Goal: Information Seeking & Learning: Learn about a topic

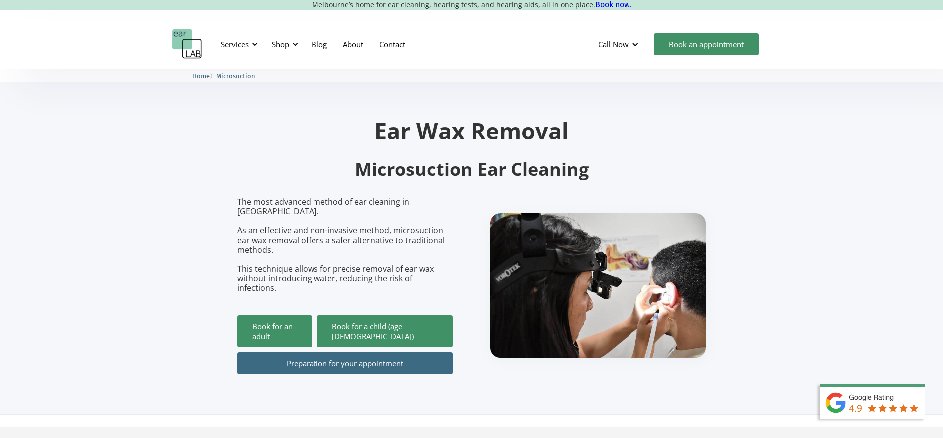
click at [359, 352] on link "Preparation for your appointment" at bounding box center [345, 363] width 216 height 22
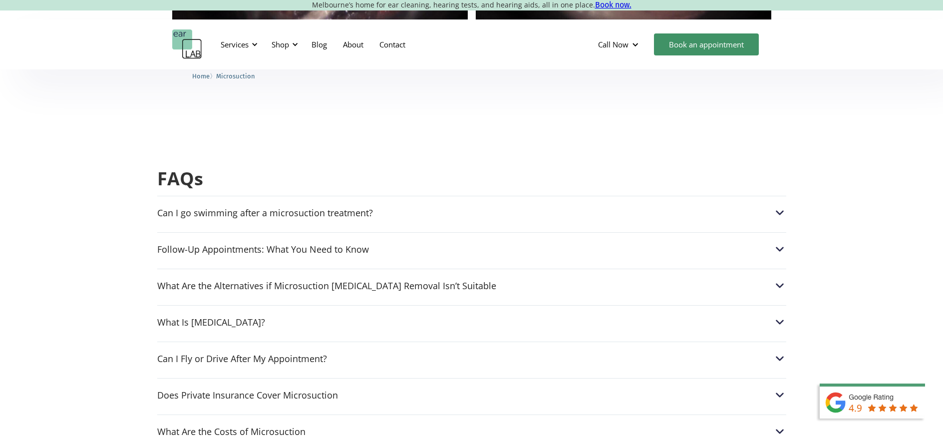
scroll to position [2374, 0]
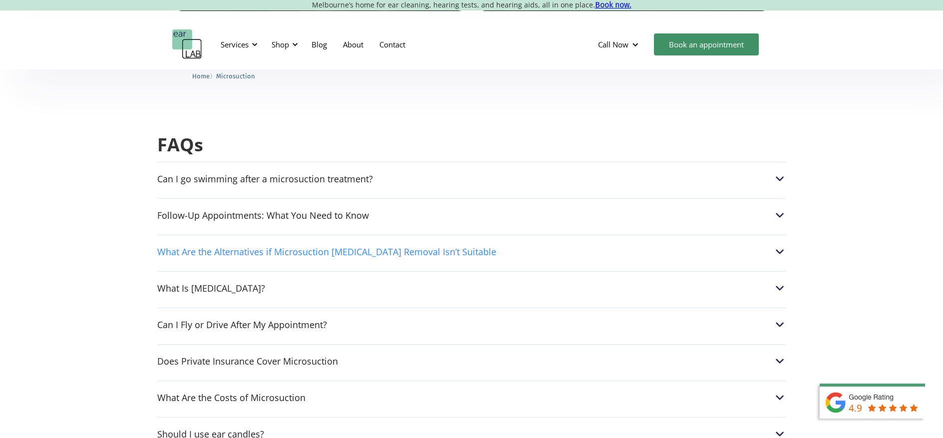
click at [399, 247] on div "What Are the Alternatives if Microsuction [MEDICAL_DATA] Removal Isn’t Suitable" at bounding box center [326, 252] width 339 height 10
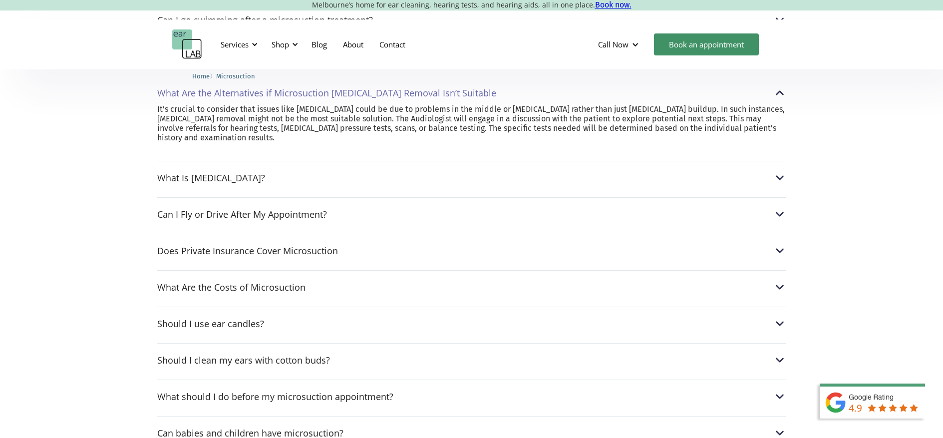
scroll to position [2533, 0]
click at [264, 281] on div "What Are the Costs of Microsuction" at bounding box center [231, 286] width 148 height 10
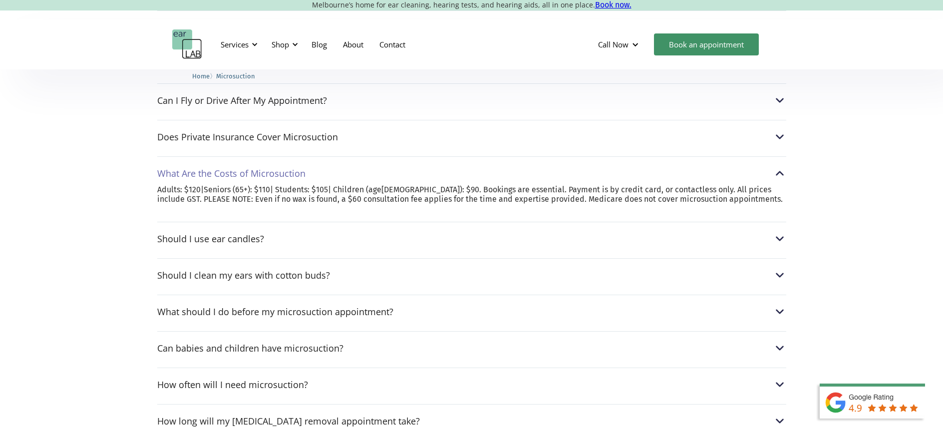
scroll to position [2612, 0]
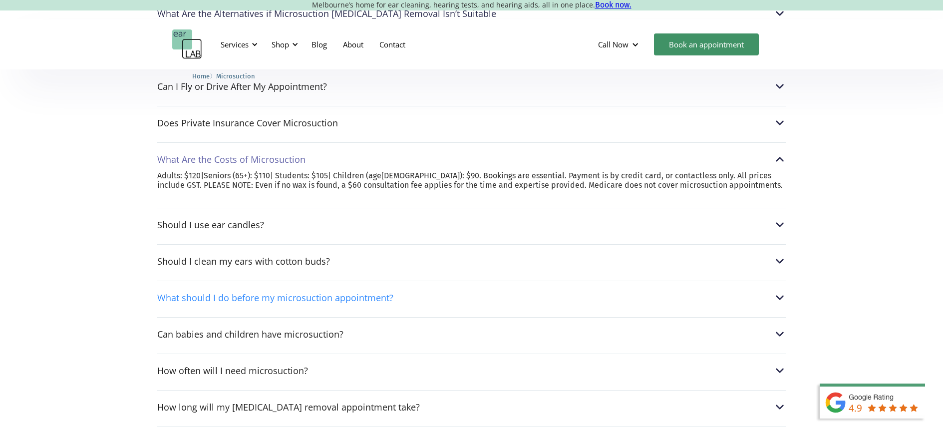
click at [364, 292] on div "What should I do before my microsuction appointment?" at bounding box center [275, 297] width 236 height 10
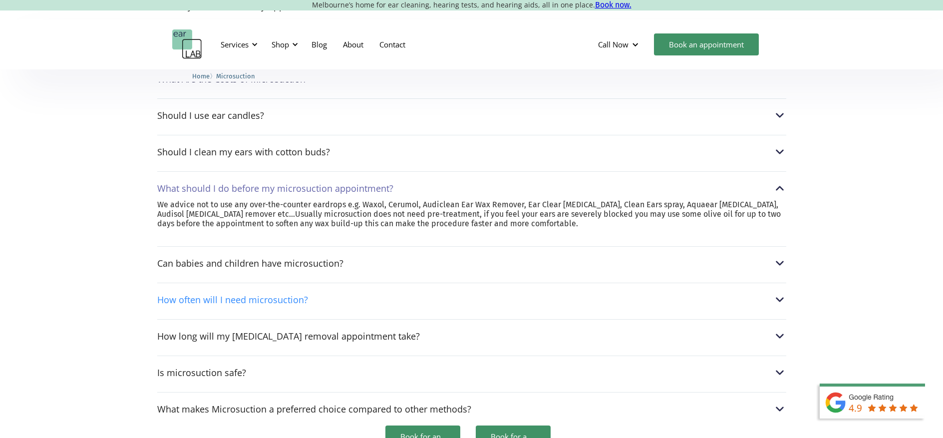
scroll to position [2695, 0]
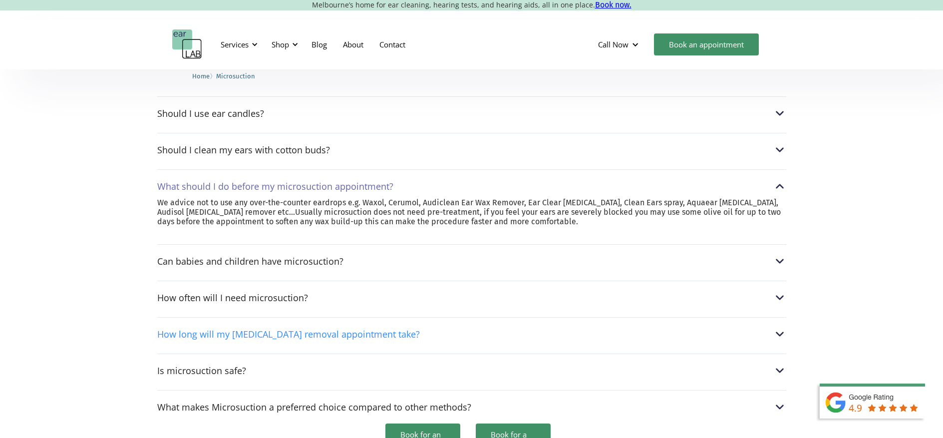
click at [360, 329] on div "How long will my [MEDICAL_DATA] removal appointment take?" at bounding box center [288, 334] width 263 height 10
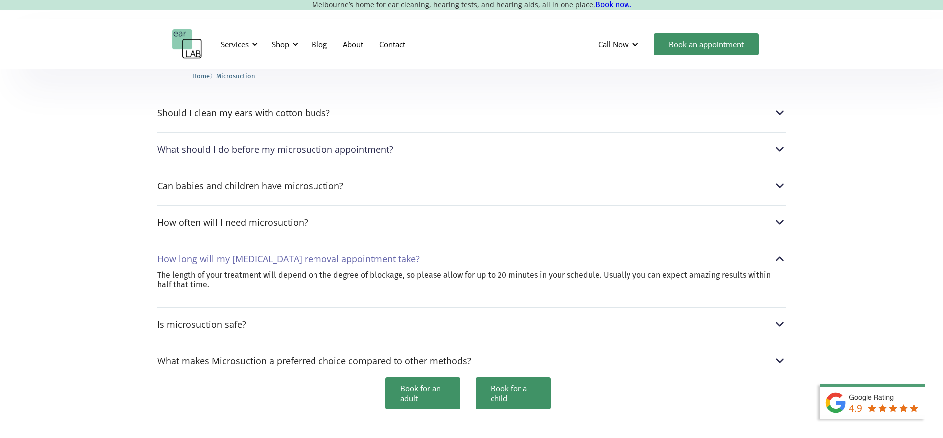
scroll to position [2744, 0]
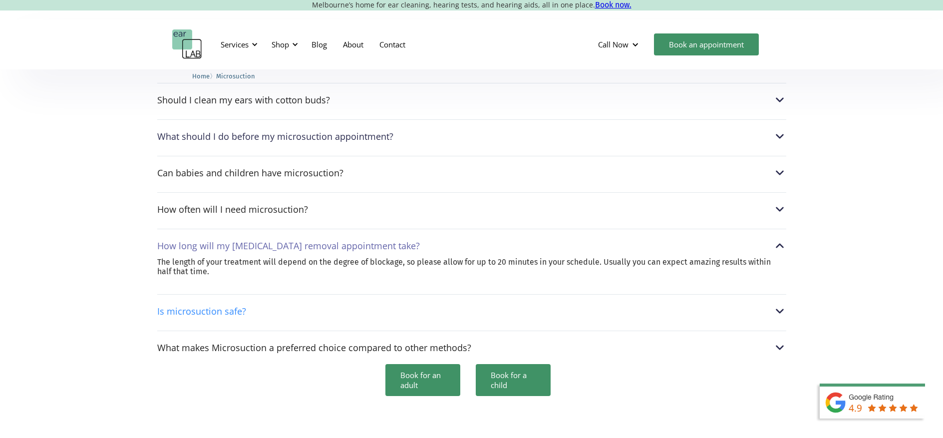
click at [223, 306] on div "Is microsuction safe?" at bounding box center [201, 311] width 89 height 10
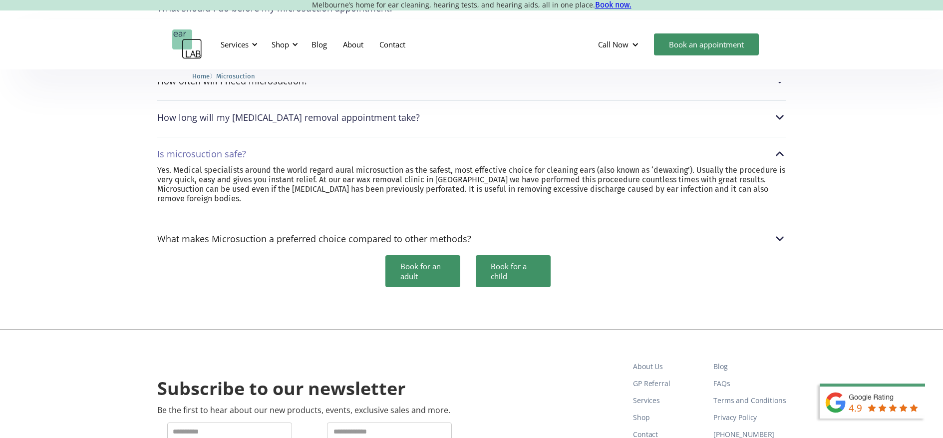
scroll to position [2897, 0]
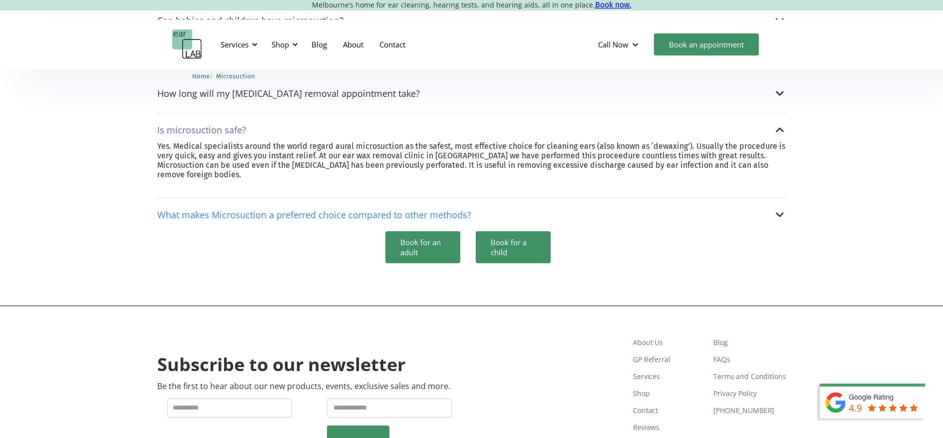
click at [335, 210] on div "What makes Microsuction a preferred choice compared to other methods?" at bounding box center [314, 215] width 314 height 10
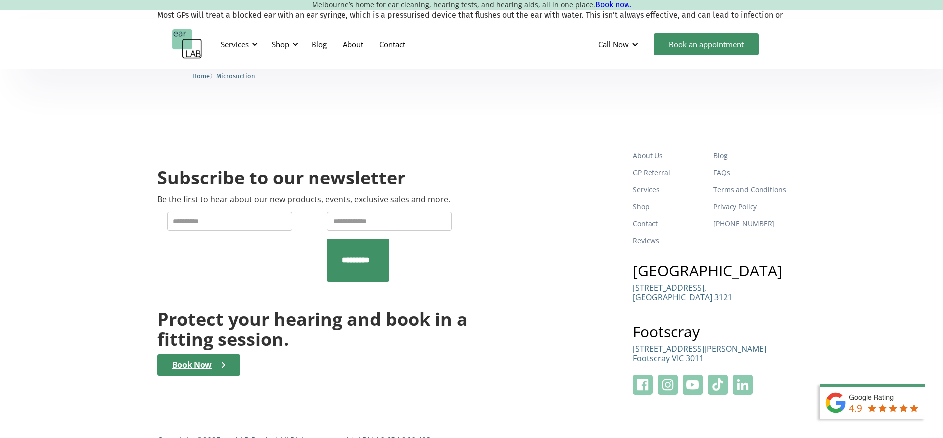
scroll to position [3072, 0]
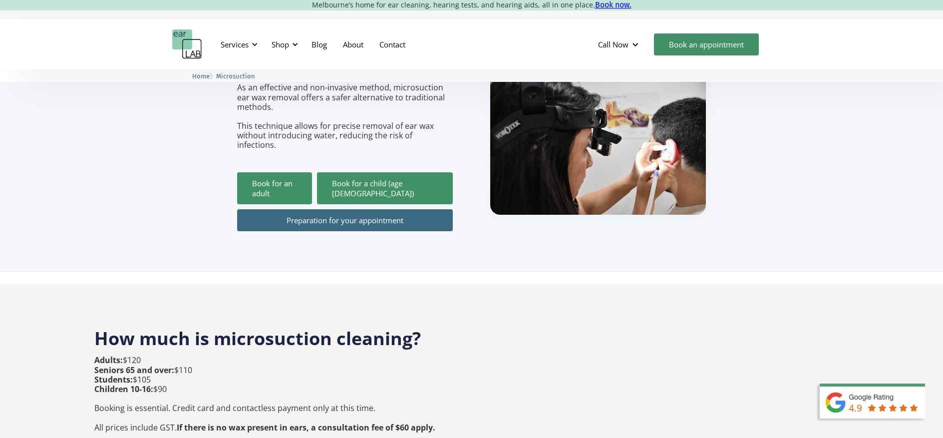
scroll to position [145, 0]
